Goal: Find specific page/section: Find specific page/section

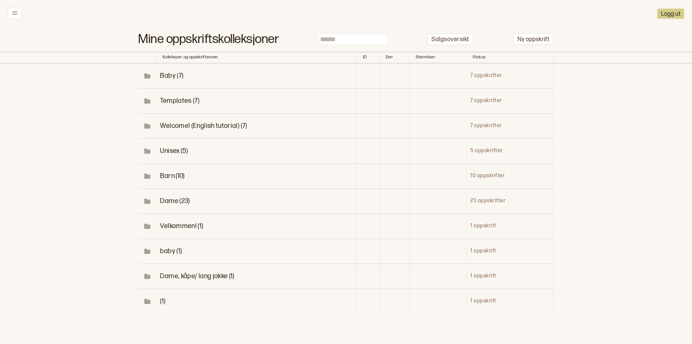
click at [169, 205] on span "Dame (23)" at bounding box center [175, 201] width 30 height 8
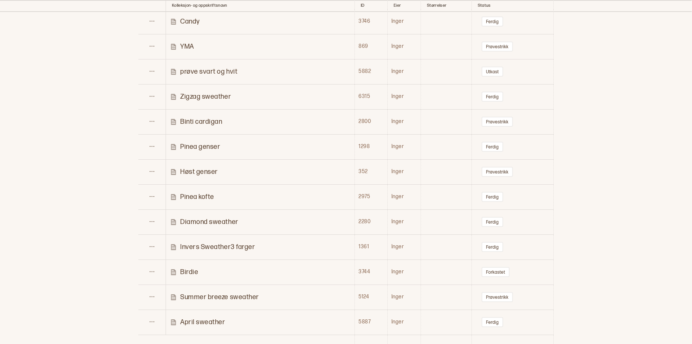
scroll to position [480, 0]
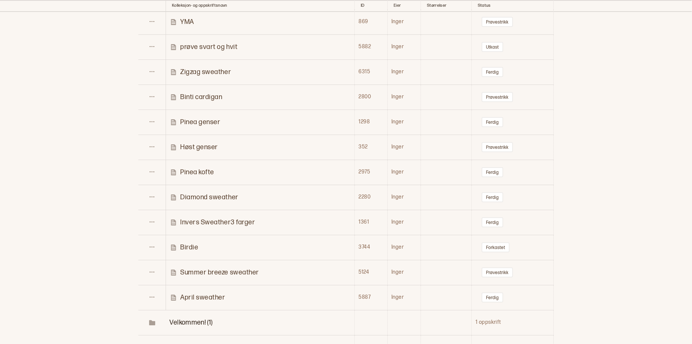
click at [217, 151] on link "Høst genser" at bounding box center [262, 147] width 184 height 9
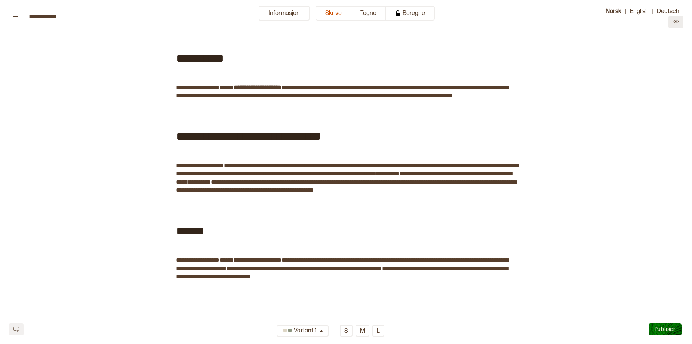
click at [680, 20] on button at bounding box center [676, 22] width 15 height 12
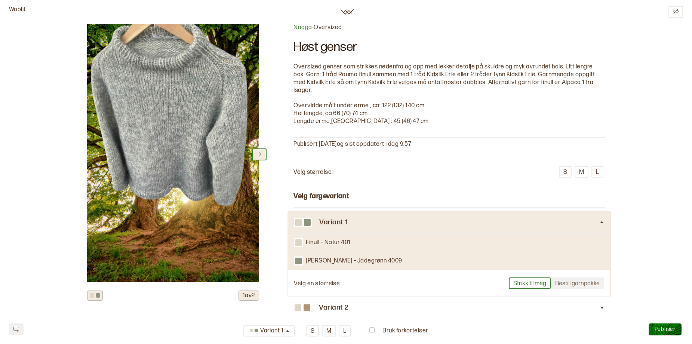
click at [255, 154] on button at bounding box center [259, 155] width 15 height 12
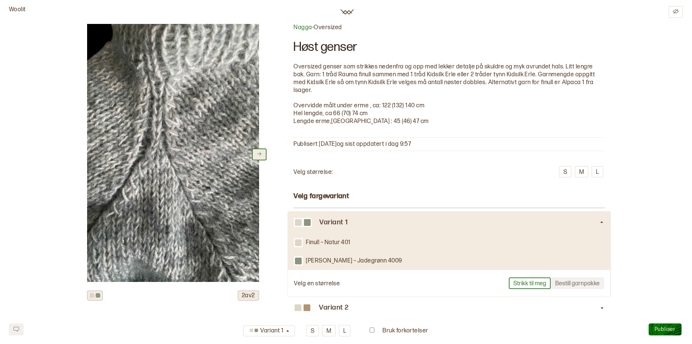
click at [255, 154] on button at bounding box center [259, 155] width 15 height 12
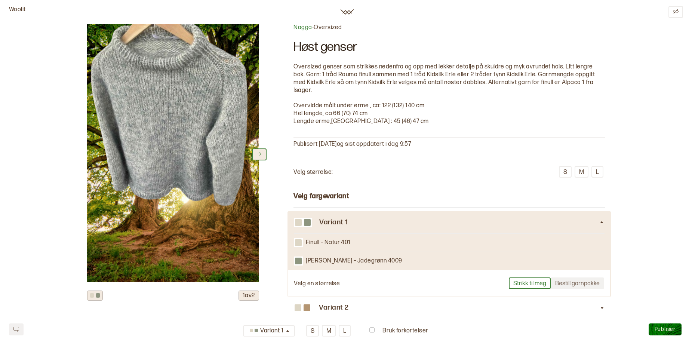
click at [260, 160] on button at bounding box center [259, 155] width 15 height 12
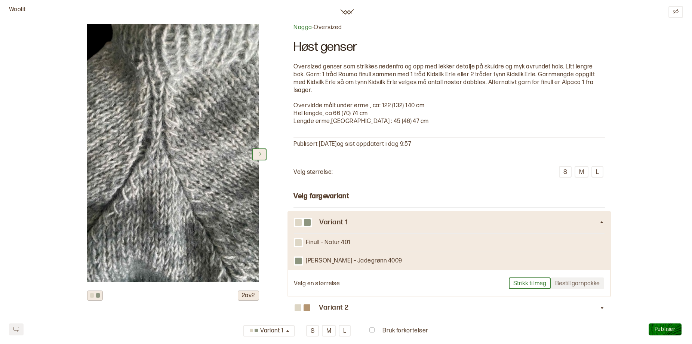
click at [257, 157] on icon at bounding box center [260, 154] width 6 height 6
